Goal: Check status: Check status

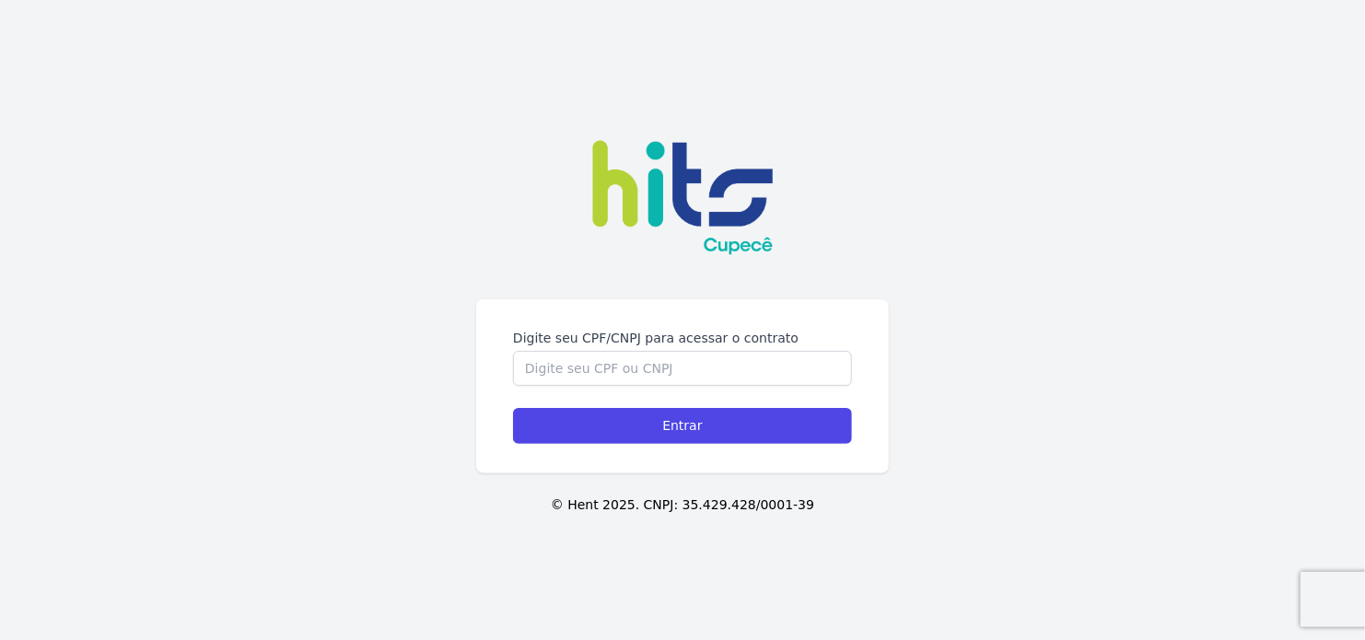
click at [679, 307] on div "Digite seu CPF/CNPJ para acessar o contrato Entrar" at bounding box center [682, 386] width 413 height 174
click at [607, 376] on input "Digite seu CPF/CNPJ para acessar o contrato" at bounding box center [682, 368] width 339 height 35
type input "54123252893"
click at [513, 408] on input "Entrar" at bounding box center [682, 426] width 339 height 36
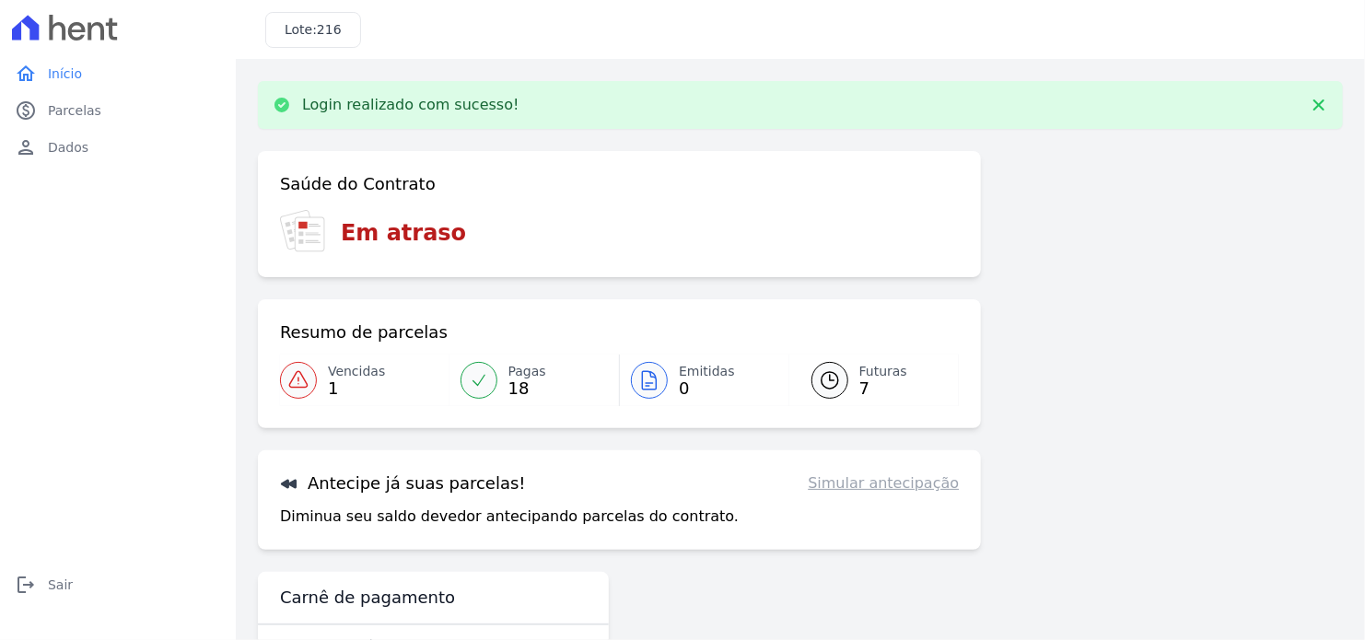
click at [482, 372] on icon at bounding box center [479, 380] width 18 height 18
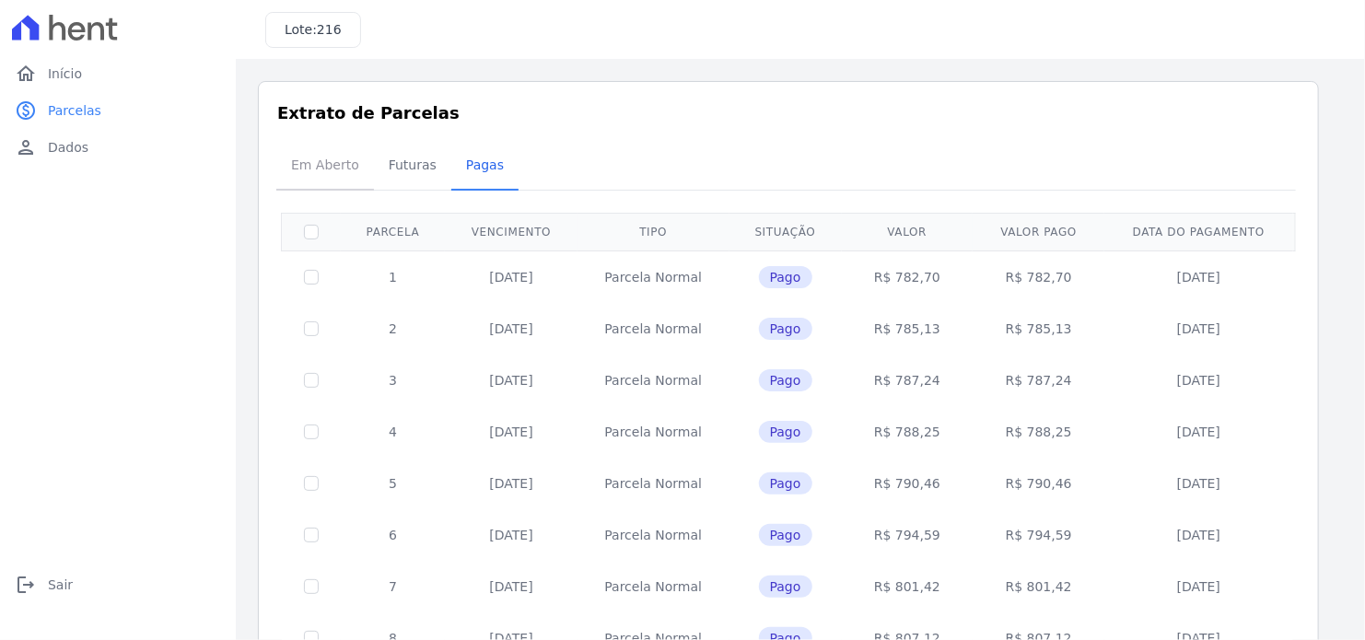
click at [333, 162] on span "Em Aberto" at bounding box center [325, 164] width 90 height 37
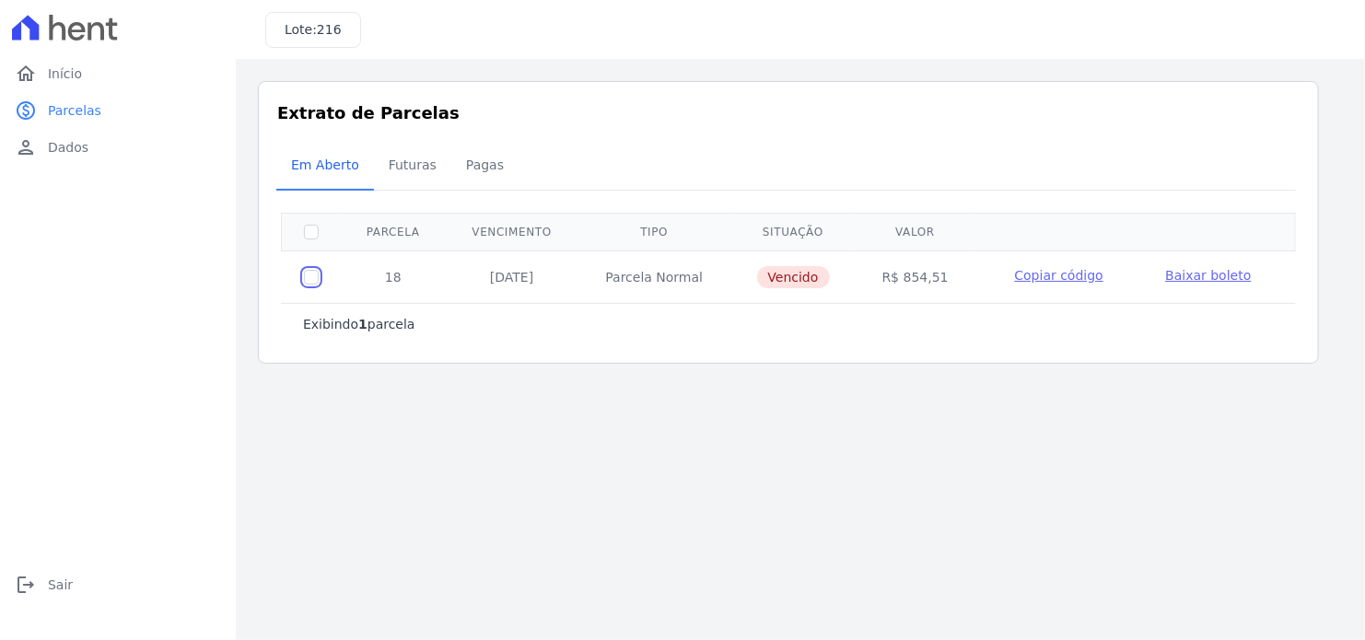
click at [306, 275] on input "checkbox" at bounding box center [311, 277] width 15 height 15
checkbox input "true"
click at [117, 87] on link "home Início" at bounding box center [117, 73] width 221 height 37
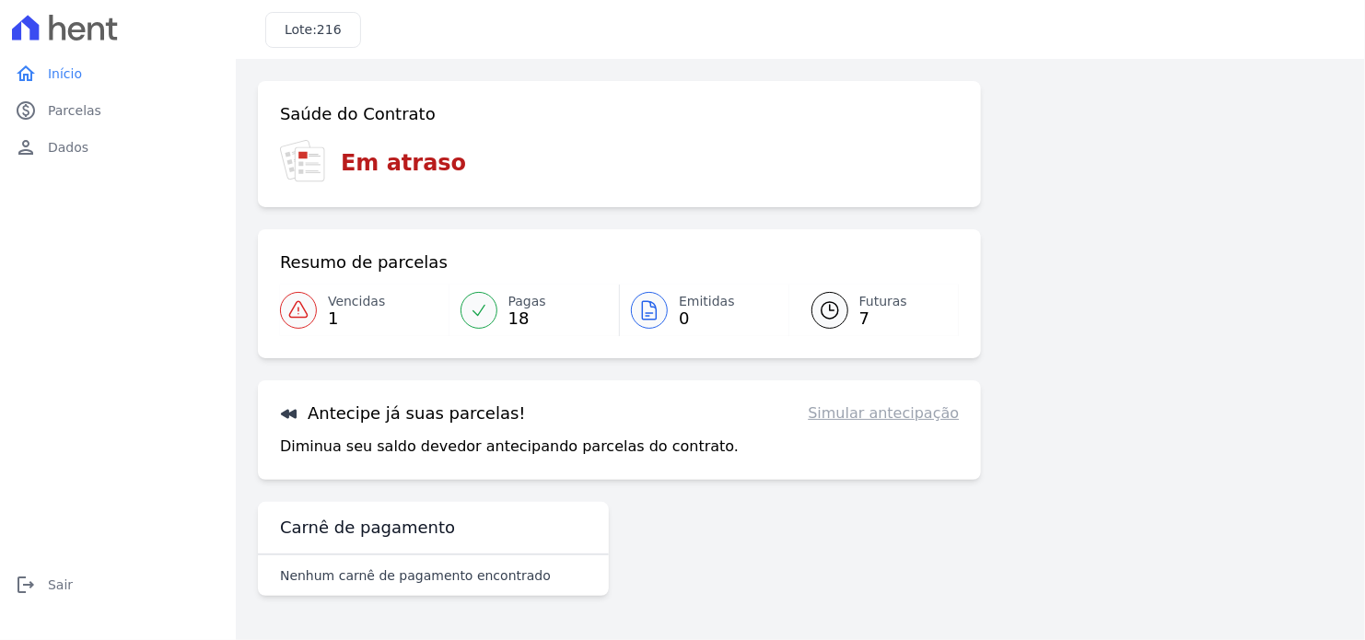
click at [823, 316] on icon at bounding box center [830, 310] width 22 height 22
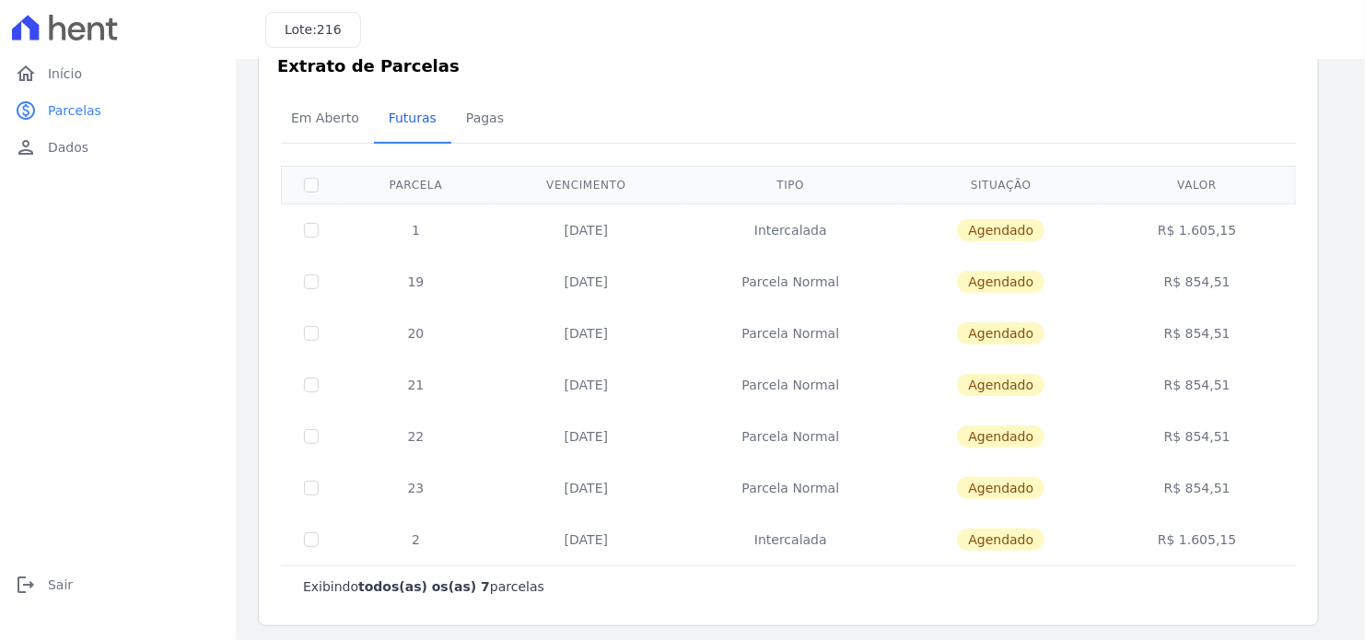
scroll to position [53, 0]
